Goal: Find specific page/section: Find specific page/section

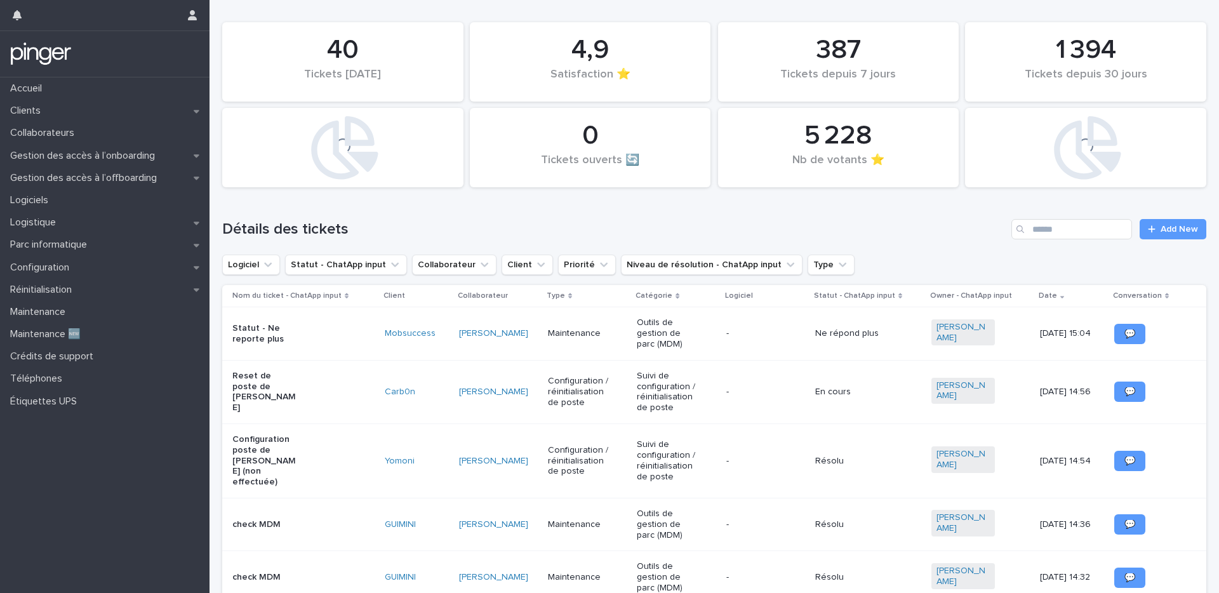
click at [674, 232] on h1 "Détails des tickets" at bounding box center [614, 229] width 784 height 18
drag, startPoint x: 223, startPoint y: 230, endPoint x: 360, endPoint y: 236, distance: 136.6
click at [350, 236] on h1 "Détails des tickets" at bounding box center [614, 229] width 784 height 18
click at [365, 236] on h1 "Détails des tickets" at bounding box center [614, 229] width 784 height 18
click at [489, 215] on div "Détails des tickets Add New" at bounding box center [714, 224] width 984 height 61
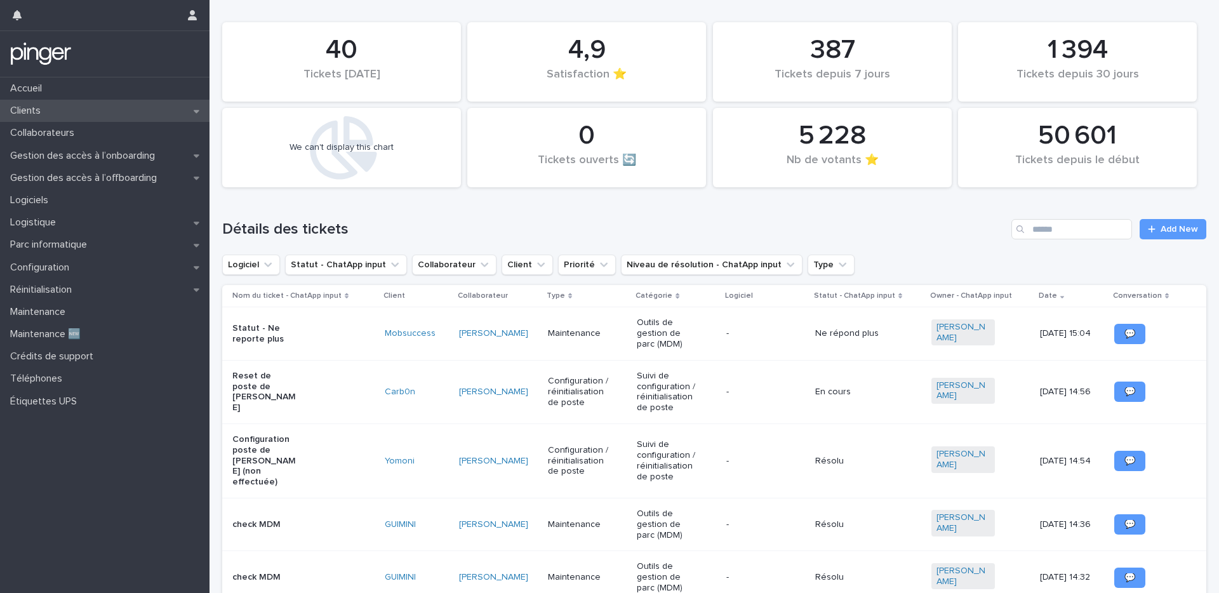
click at [76, 109] on div "Clients" at bounding box center [104, 111] width 209 height 22
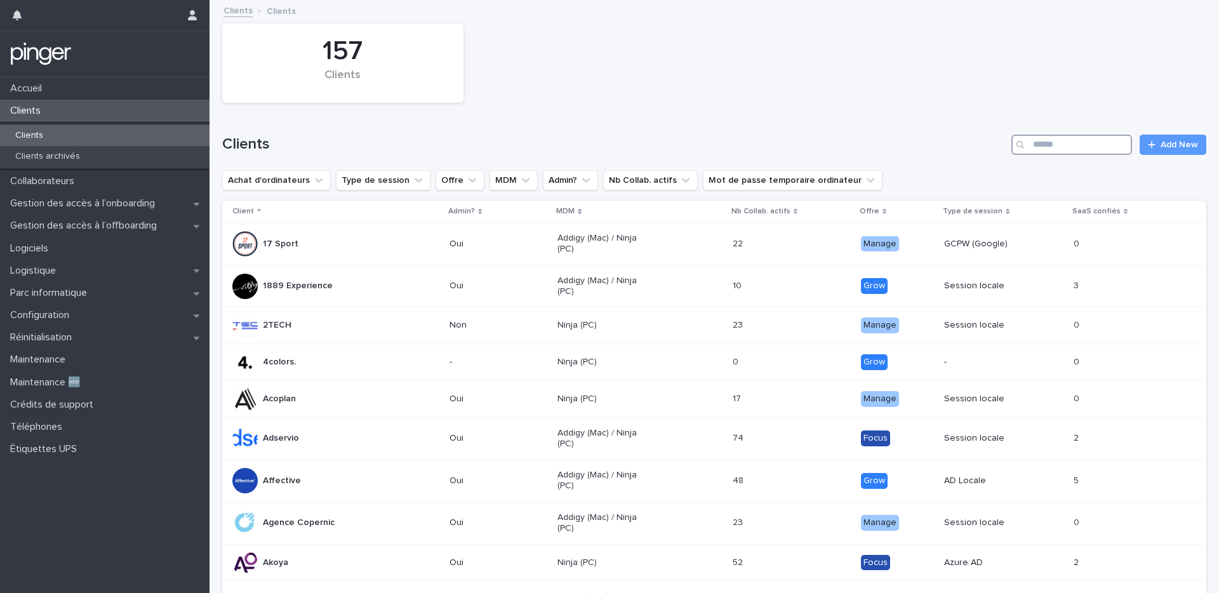
drag, startPoint x: 1063, startPoint y: 147, endPoint x: 1061, endPoint y: 154, distance: 7.4
click at [1064, 147] on input "Search" at bounding box center [1071, 145] width 121 height 20
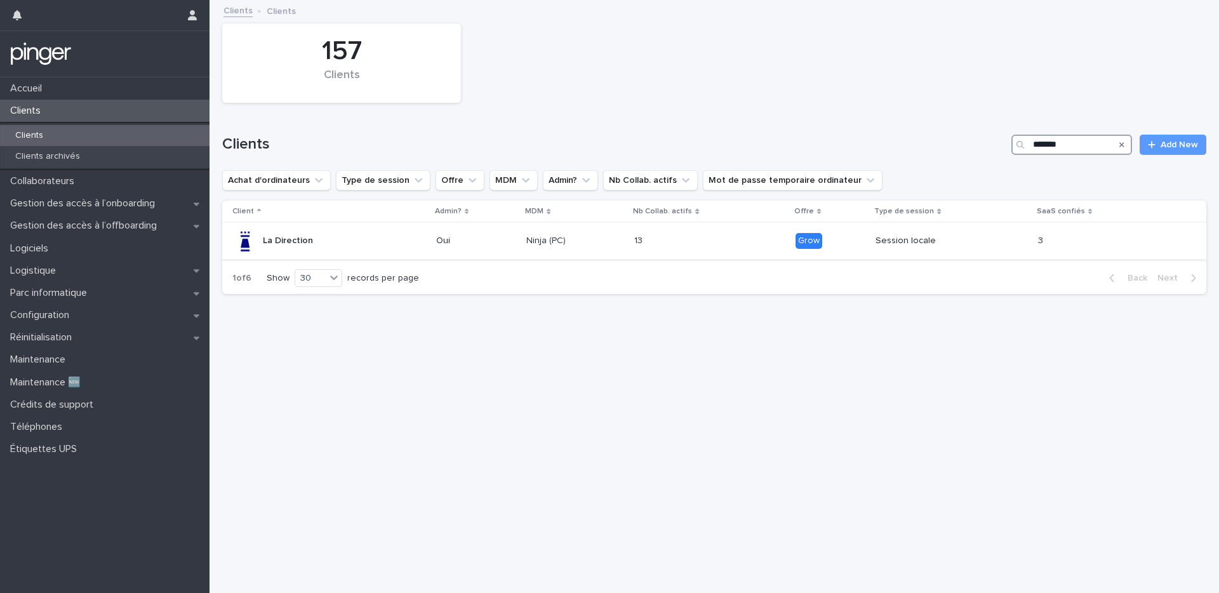
type input "*******"
click at [426, 247] on div "La Direction" at bounding box center [329, 241] width 194 height 25
